Goal: Task Accomplishment & Management: Manage account settings

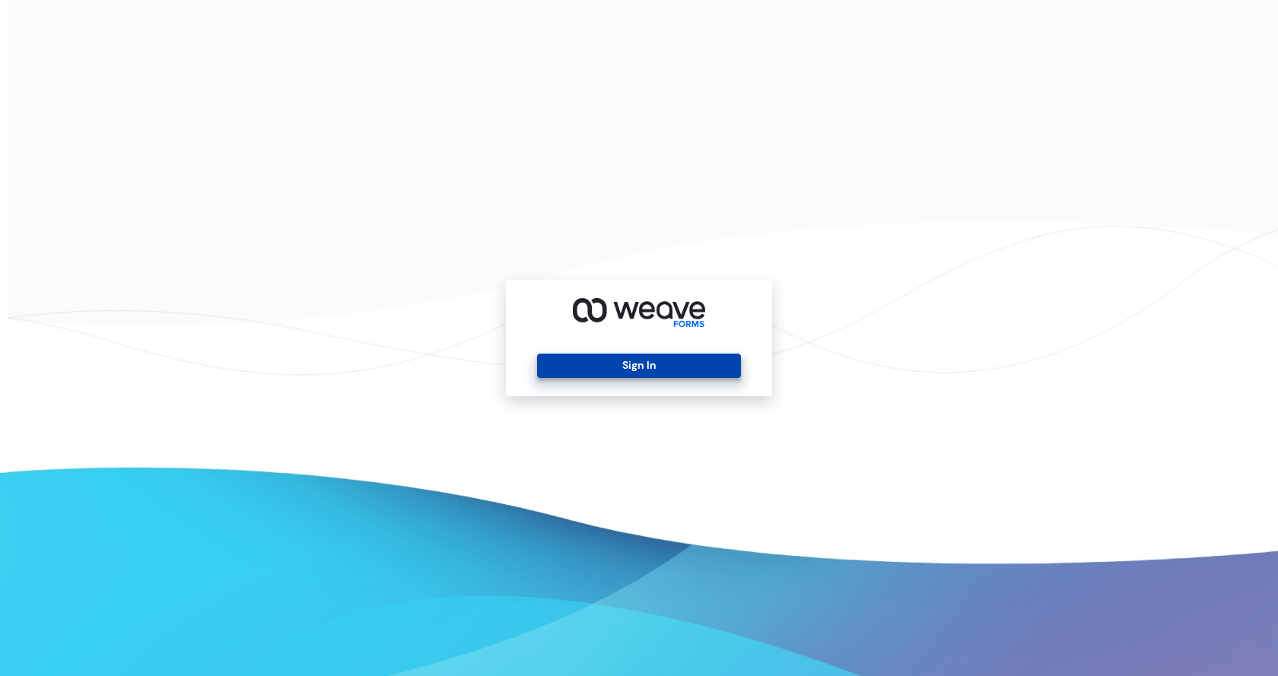
click at [663, 364] on button "Sign In" at bounding box center [638, 366] width 203 height 24
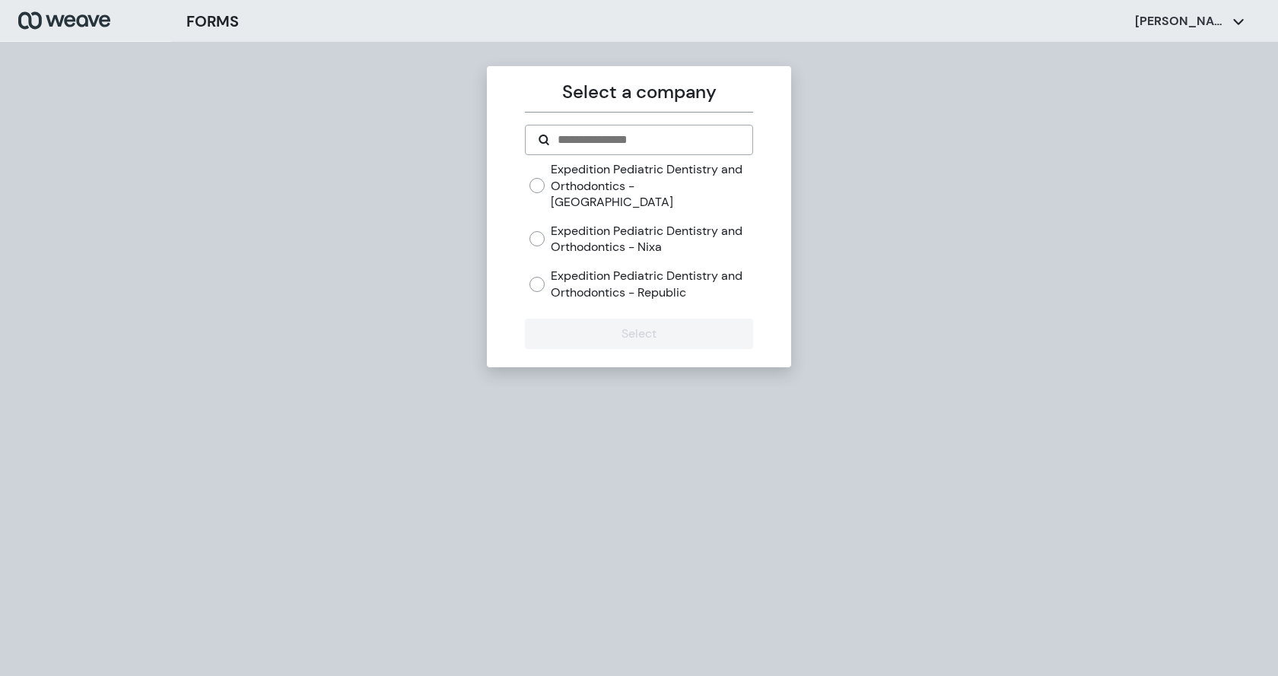
click at [646, 186] on label "Expedition Pediatric Dentistry and Orthodontics - [GEOGRAPHIC_DATA]" at bounding box center [652, 185] width 202 height 49
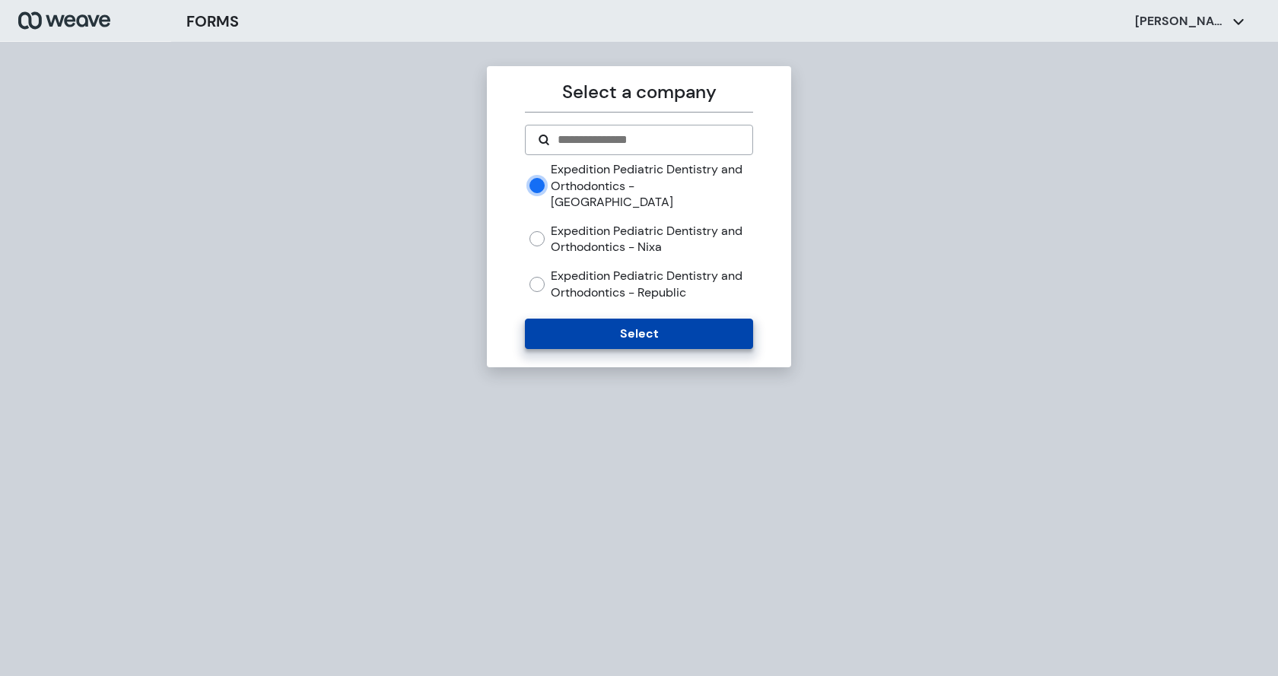
click at [666, 319] on button "Select" at bounding box center [638, 334] width 227 height 30
